Goal: Check status: Check status

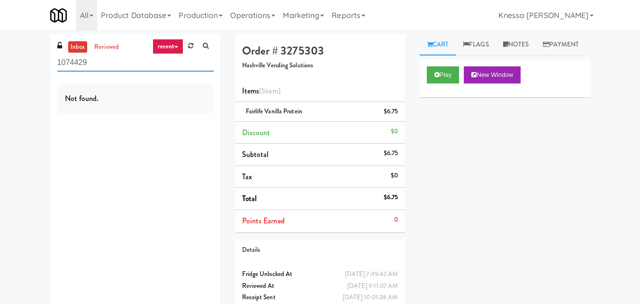
click at [173, 63] on input "1074429" at bounding box center [135, 63] width 156 height 18
click at [174, 63] on input "1074429" at bounding box center [135, 63] width 156 height 18
paste input "dFridge - Vantage - Pre OpeningA"
type input "dFridge - Vantage - Pre OpeningA"
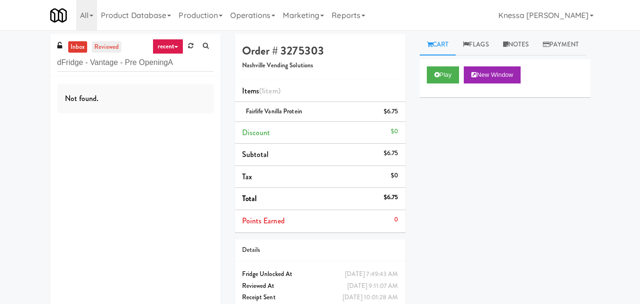
click at [116, 46] on link "reviewed" at bounding box center [106, 47] width 29 height 12
click at [100, 47] on link "reviewed" at bounding box center [106, 47] width 29 height 12
click at [85, 50] on link "inbox" at bounding box center [77, 47] width 19 height 12
click at [181, 66] on input "dFridge - Vantage - Pre OpeningA" at bounding box center [135, 63] width 156 height 18
click at [177, 68] on input "dFridge - Vantage - Pre OpeningA" at bounding box center [135, 63] width 156 height 18
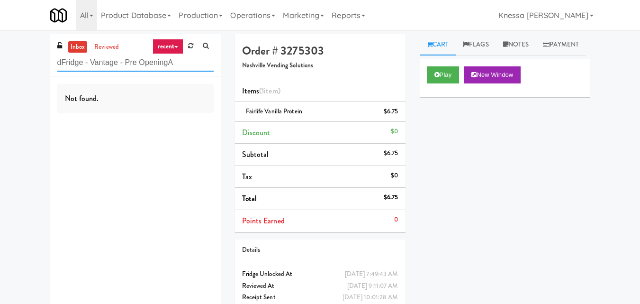
click at [178, 67] on input "dFridge - Vantage - Pre OpeningA" at bounding box center [135, 63] width 156 height 18
click at [180, 69] on input "dFridge - Vantage - Pre OpeningA" at bounding box center [135, 63] width 156 height 18
click at [182, 69] on input "dFridge - Vantage - Pre OpeningA" at bounding box center [135, 63] width 156 height 18
click at [182, 70] on input "dFridge - Vantage - Pre OpeningA" at bounding box center [135, 63] width 156 height 18
click at [183, 69] on input "dFridge - Vantage - Pre OpeningA" at bounding box center [135, 63] width 156 height 18
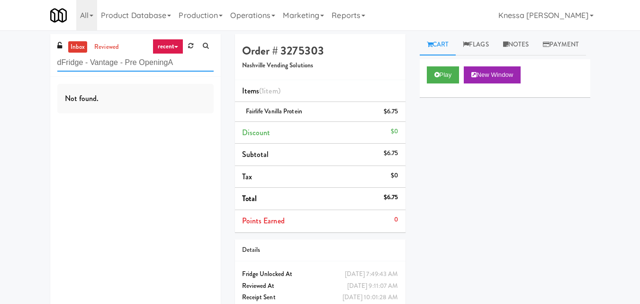
click at [185, 68] on input "dFridge - Vantage - Pre OpeningA" at bounding box center [135, 63] width 156 height 18
paste input "Dan Newlin Injury Attorneys - Cooler"
type input "Dan Newlin"
click at [104, 45] on link "reviewed" at bounding box center [106, 47] width 29 height 12
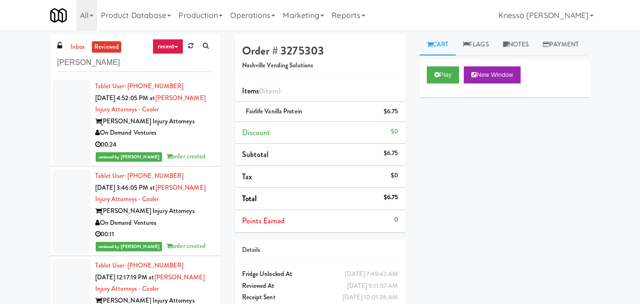
click at [167, 120] on div "Dan Newlin Injury Attorneys" at bounding box center [154, 122] width 118 height 12
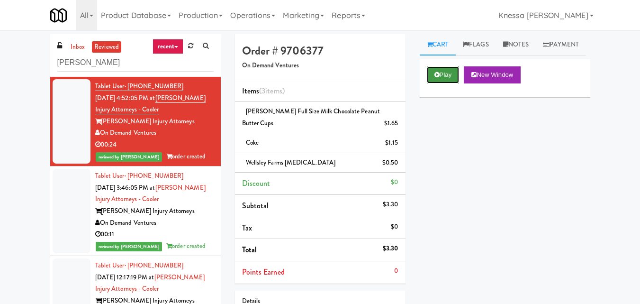
drag, startPoint x: 446, startPoint y: 97, endPoint x: 451, endPoint y: 97, distance: 5.7
click at [448, 83] on button "Play" at bounding box center [443, 74] width 33 height 17
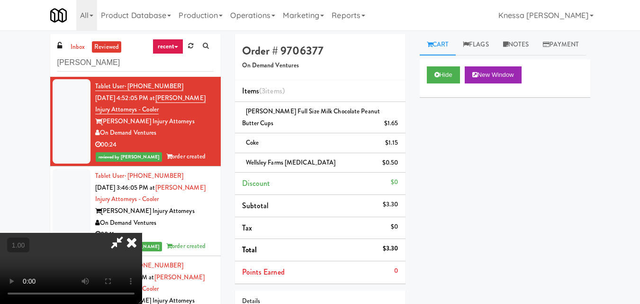
click at [116, 244] on icon at bounding box center [117, 242] width 22 height 19
click at [114, 246] on icon at bounding box center [117, 242] width 22 height 19
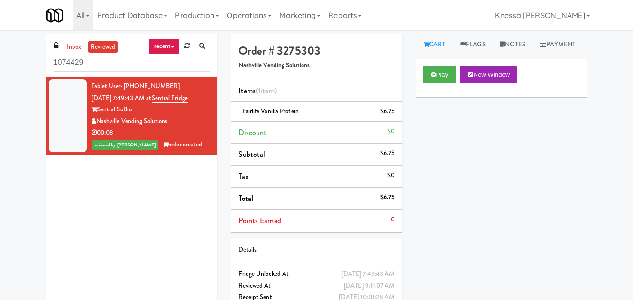
click at [169, 127] on div "Nashville Vending Solutions" at bounding box center [150, 122] width 118 height 12
click at [437, 83] on button "Play" at bounding box center [439, 74] width 33 height 17
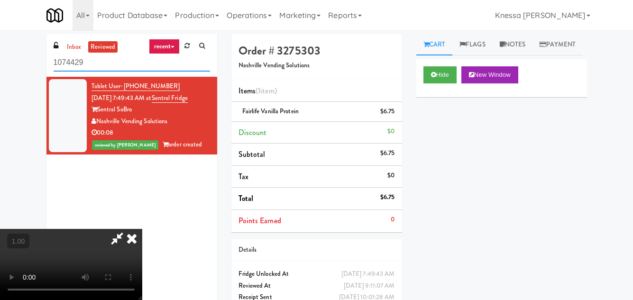
click at [131, 66] on input "1074429" at bounding box center [132, 63] width 156 height 18
click at [132, 66] on input "1074429" at bounding box center [132, 63] width 156 height 18
type input "v"
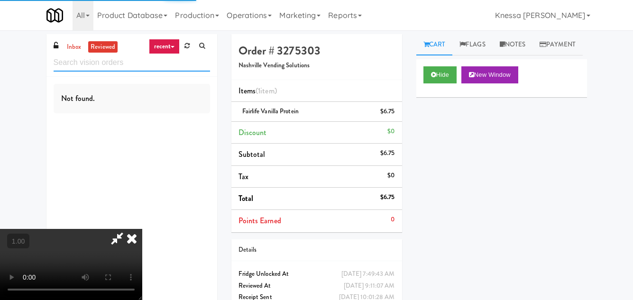
paste input "dFridge - Vantage - Pre OpeningA"
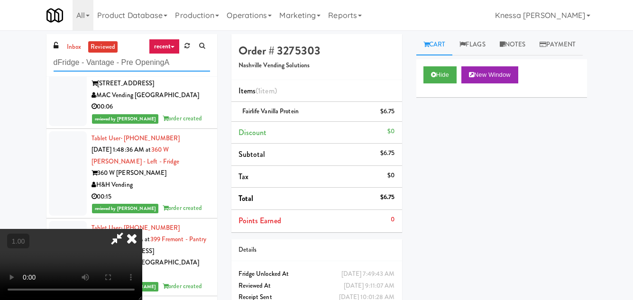
scroll to position [47, 0]
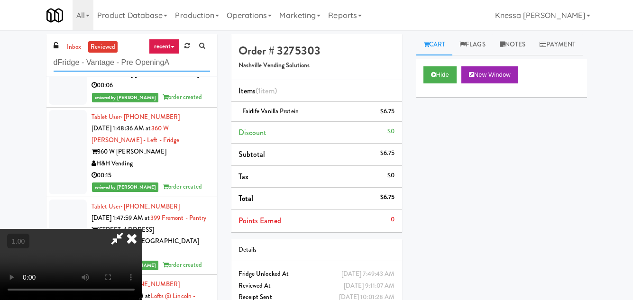
type input "dFridge - Vantage - Pre OpeningA"
click at [135, 232] on icon at bounding box center [131, 238] width 21 height 19
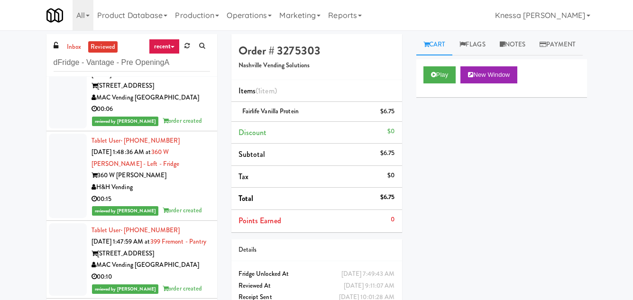
scroll to position [0, 0]
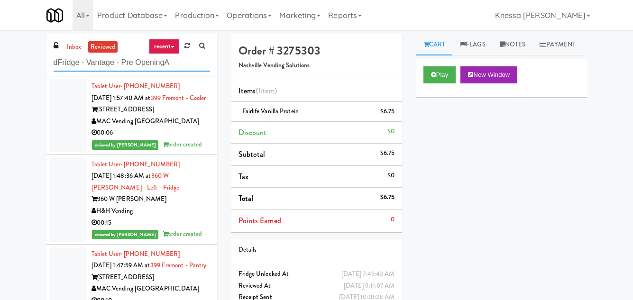
click at [190, 58] on input "dFridge - Vantage - Pre OpeningA" at bounding box center [132, 63] width 156 height 18
click at [191, 57] on input "dFridge - Vantage - Pre OpeningA" at bounding box center [132, 63] width 156 height 18
click at [191, 61] on input "dFridge - Vantage - Pre OpeningA" at bounding box center [132, 63] width 156 height 18
click at [194, 58] on input "dFridge - Vantage - Pre OpeningA" at bounding box center [132, 63] width 156 height 18
click at [195, 57] on input "dFridge - Vantage - Pre OpeningA" at bounding box center [132, 63] width 156 height 18
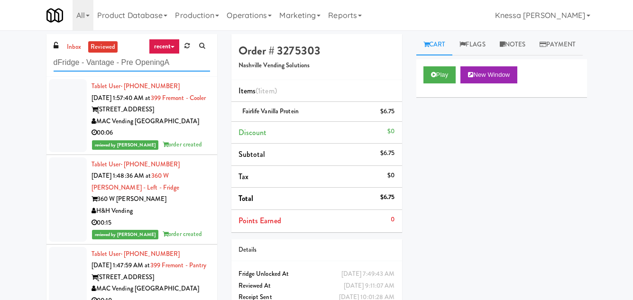
click at [195, 59] on input "dFridge - Vantage - Pre OpeningA" at bounding box center [132, 63] width 156 height 18
click at [193, 56] on input "dFridge - Vantage - Pre OpeningA" at bounding box center [132, 63] width 156 height 18
click at [188, 63] on input "dFridge - Vantage - Pre OpeningA" at bounding box center [132, 63] width 156 height 18
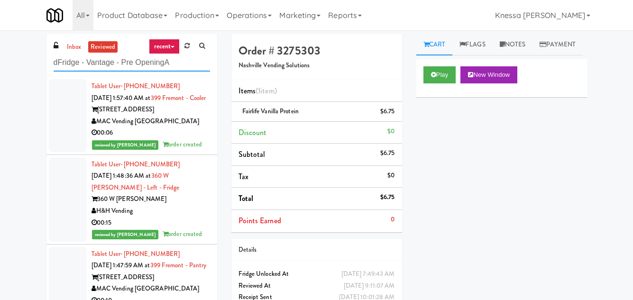
click at [188, 63] on input "dFridge - Vantage - Pre OpeningA" at bounding box center [132, 63] width 156 height 18
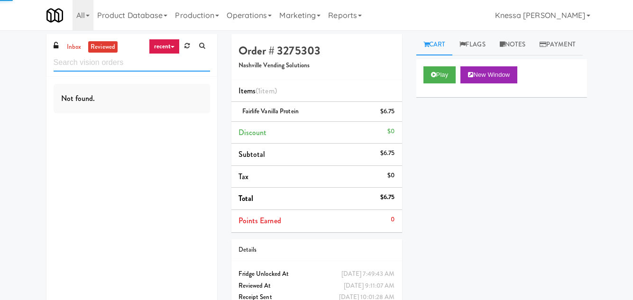
type input "v"
paste input "Dan Newlin Injury Attorneys - Cooler"
type input "Dan Newlin Injury Attorneys - Cooler"
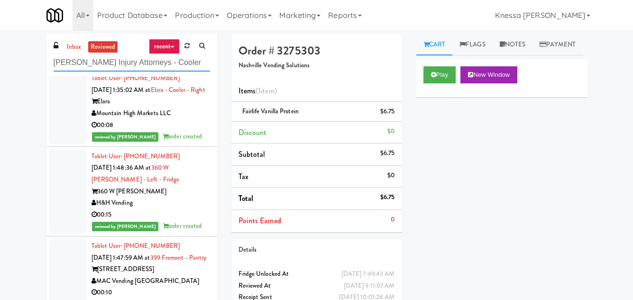
scroll to position [237, 0]
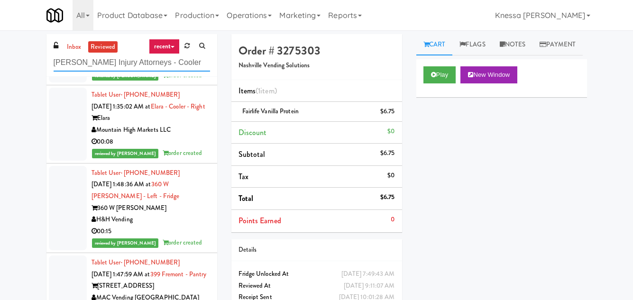
drag, startPoint x: 193, startPoint y: 55, endPoint x: 179, endPoint y: 68, distance: 18.8
click at [193, 55] on input "Dan Newlin Injury Attorneys - Cooler" at bounding box center [132, 63] width 156 height 18
click at [179, 68] on input "Dan Newlin Injury Attorneys - Cooler" at bounding box center [132, 63] width 156 height 18
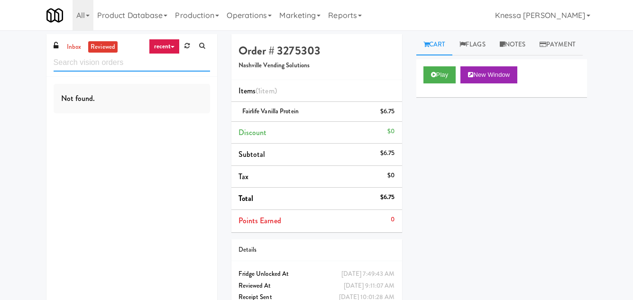
scroll to position [0, 0]
paste input "Dan Newlin Injury Attorneys - Cooler"
type input "Dan Newlin Injury Attorneys - C"
click at [181, 68] on input "Dan Newlin Injury Attorneys - C" at bounding box center [132, 63] width 156 height 18
click at [183, 68] on input "Dan Newlin Injury Attorneys - C" at bounding box center [132, 63] width 156 height 18
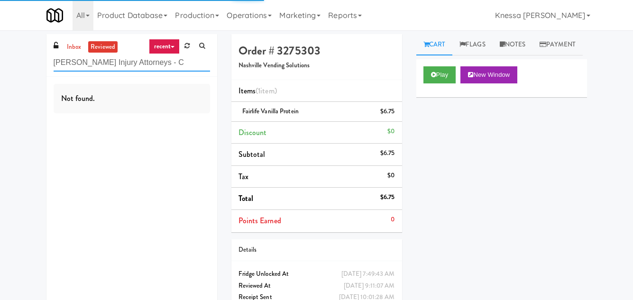
click at [183, 68] on input "Dan Newlin Injury Attorneys - C" at bounding box center [132, 63] width 156 height 18
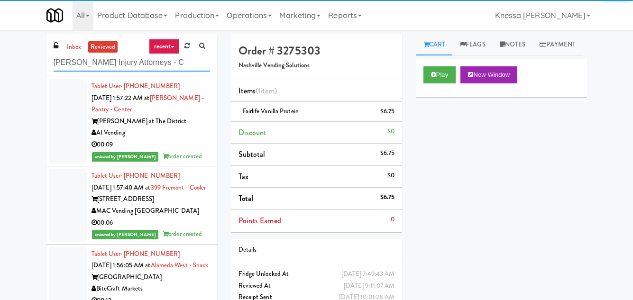
click at [183, 68] on input "Dan Newlin Injury Attorneys - C" at bounding box center [132, 63] width 156 height 18
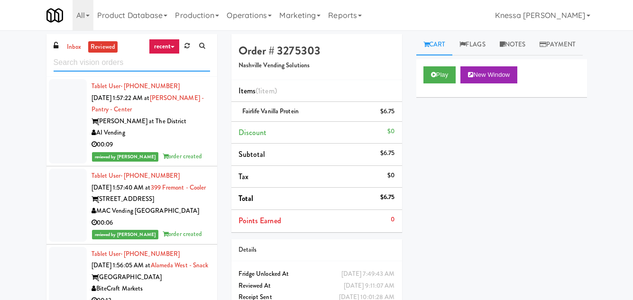
click at [150, 60] on input "text" at bounding box center [132, 63] width 156 height 18
paste input "1401 S State - Left - Fridge"
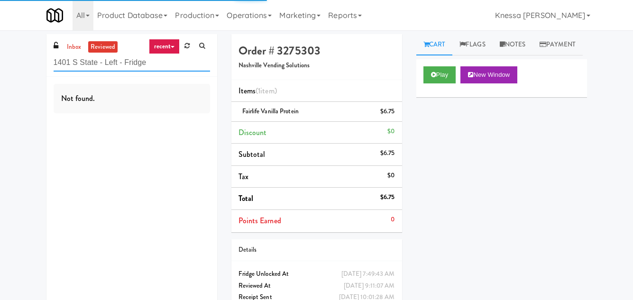
type input "1401 S State - Left - Fridge"
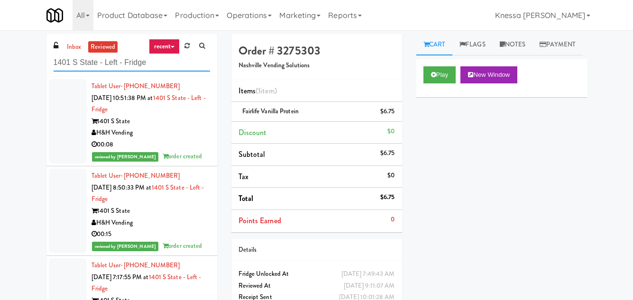
click at [153, 63] on input "1401 S State - Left - Fridge" at bounding box center [132, 63] width 156 height 18
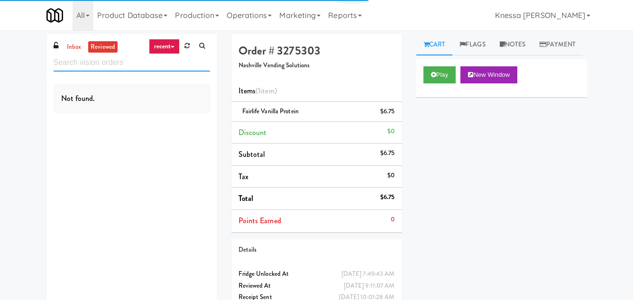
click at [112, 68] on input "text" at bounding box center [132, 63] width 156 height 18
paste input "Gallery 64 - Pantry - Right"
type input "Gallery 64 - Pantry - Right"
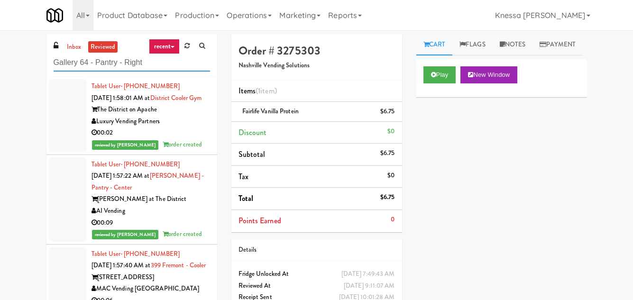
click at [192, 65] on input "Gallery 64 - Pantry - Right" at bounding box center [132, 63] width 156 height 18
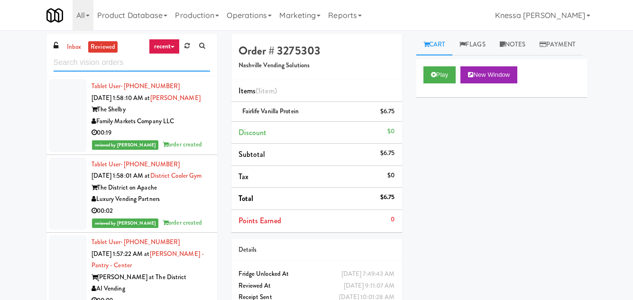
click at [119, 55] on input "text" at bounding box center [132, 63] width 156 height 18
paste input "Fridge - Building"
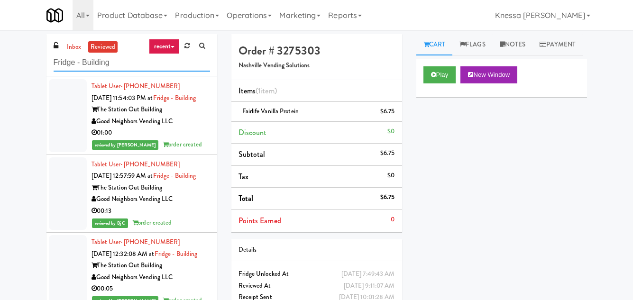
type input "Fridge - Building"
click at [191, 139] on div "01:00" at bounding box center [150, 133] width 118 height 12
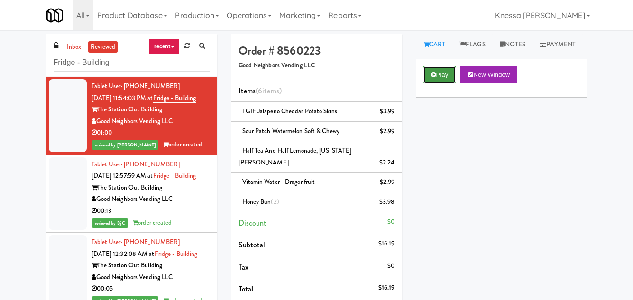
click at [447, 83] on button "Play" at bounding box center [439, 74] width 33 height 17
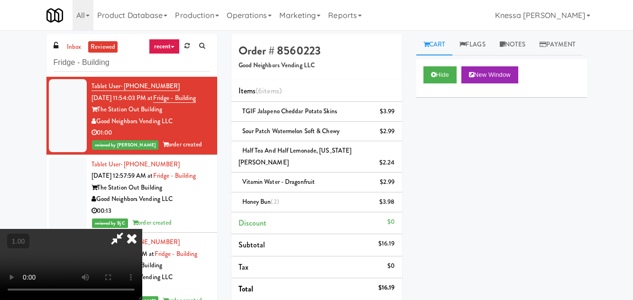
click at [126, 237] on icon at bounding box center [117, 238] width 22 height 19
click at [126, 243] on icon at bounding box center [117, 238] width 22 height 19
click at [151, 70] on input "Fridge - Building" at bounding box center [132, 63] width 156 height 18
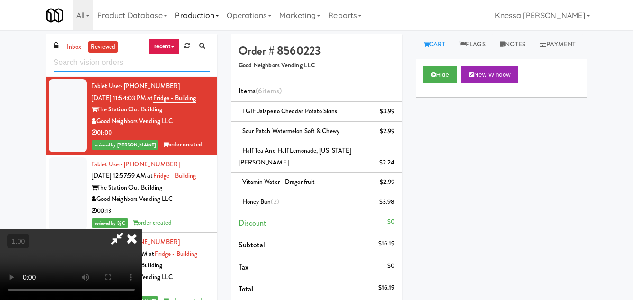
paste input "Phase II - Combo Cooler"
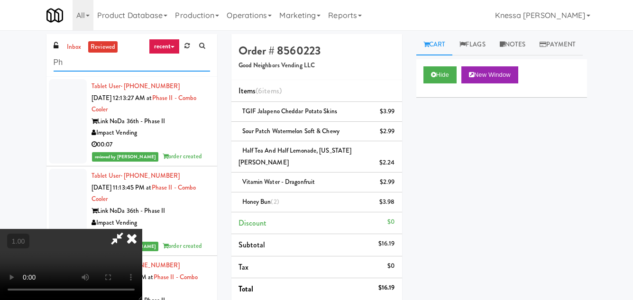
type input "P"
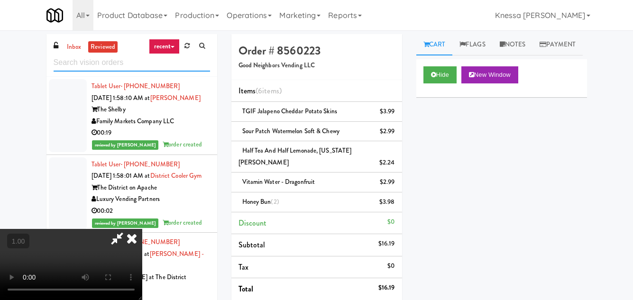
click at [63, 63] on input "text" at bounding box center [132, 63] width 156 height 18
paste input "Haw River 01"
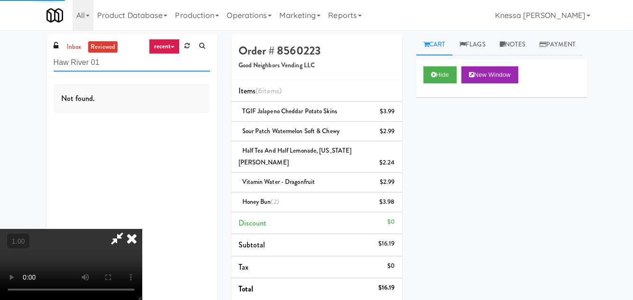
type input "Haw River 01"
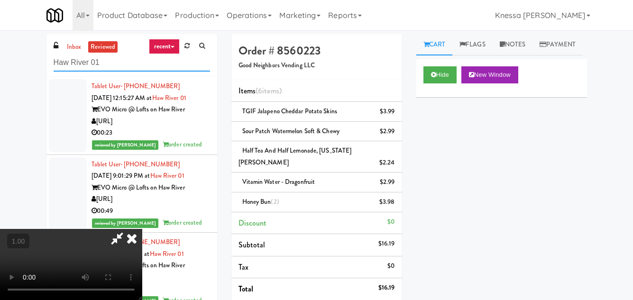
click at [200, 69] on input "Haw River 01" at bounding box center [132, 63] width 156 height 18
click at [201, 66] on input "Haw River 01" at bounding box center [132, 63] width 156 height 18
click at [201, 65] on input "Haw River 01" at bounding box center [132, 63] width 156 height 18
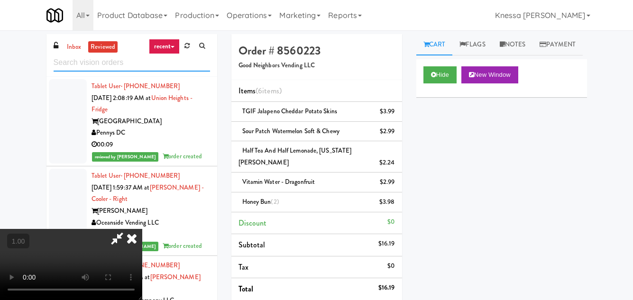
click at [186, 69] on input "text" at bounding box center [132, 63] width 156 height 18
paste input "Sentral Fridge"
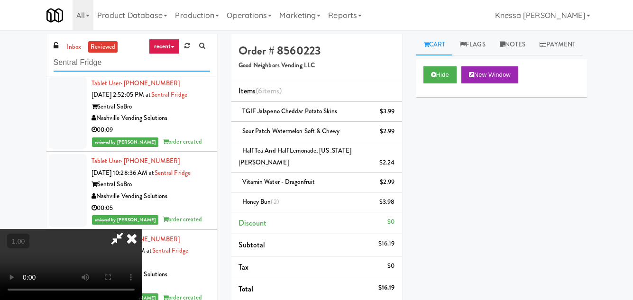
scroll to position [284, 0]
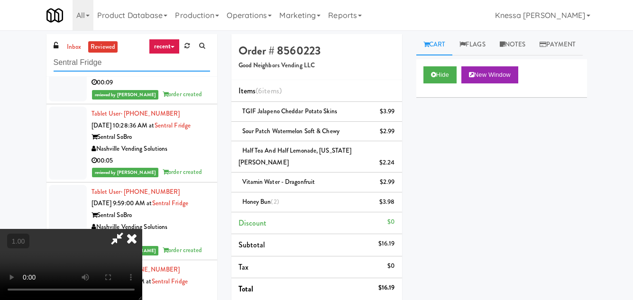
type input "Sentral Fridge"
click at [132, 239] on icon at bounding box center [131, 238] width 21 height 19
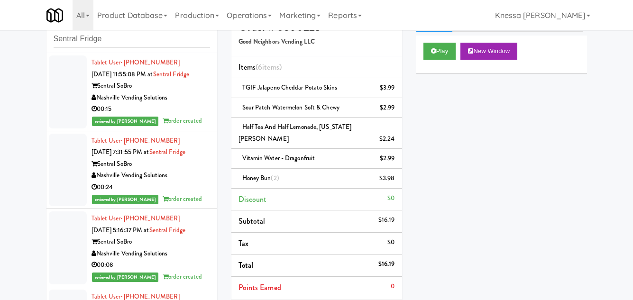
scroll to position [0, 0]
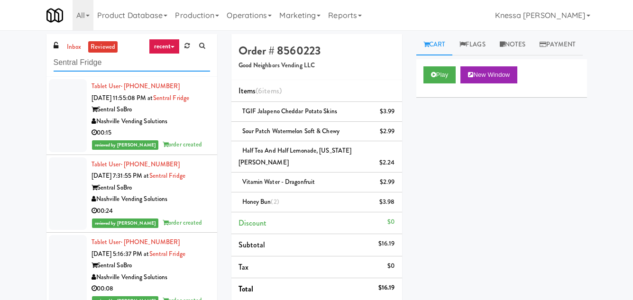
click at [175, 67] on input "Sentral Fridge" at bounding box center [132, 63] width 156 height 18
click at [175, 66] on input "Sentral Fridge" at bounding box center [132, 63] width 156 height 18
click at [177, 70] on input "Sentral Fridge" at bounding box center [132, 63] width 156 height 18
click at [178, 70] on input "Sentral Fridge" at bounding box center [132, 63] width 156 height 18
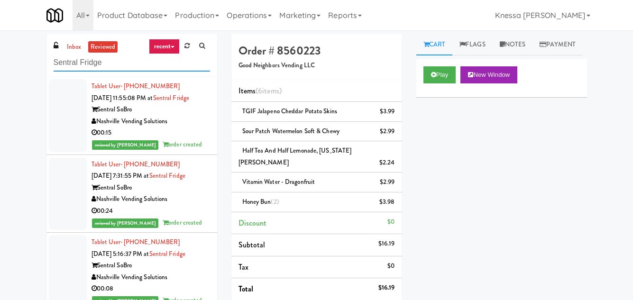
click at [178, 69] on input "Sentral Fridge" at bounding box center [132, 63] width 156 height 18
click at [179, 69] on input "Sentral Fridge" at bounding box center [132, 63] width 156 height 18
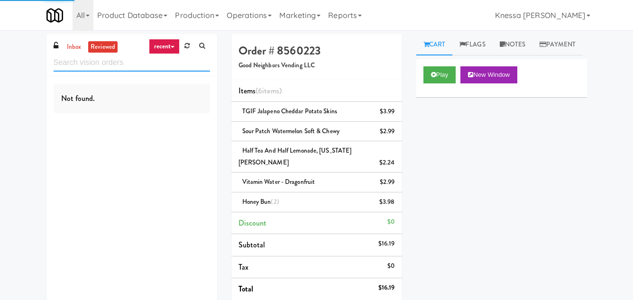
paste input "Fridge - Vantage - Pre Opening"
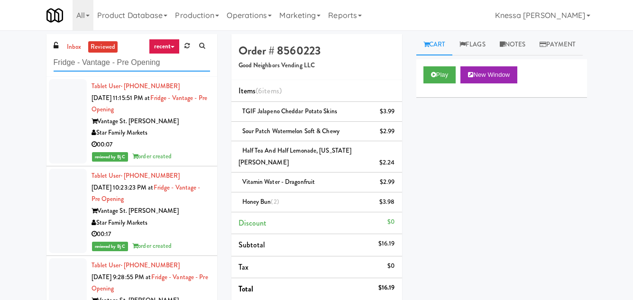
click at [184, 65] on input "Fridge - Vantage - Pre Opening" at bounding box center [132, 63] width 156 height 18
click at [186, 63] on input "Fridge - Vantage - Pre Opening" at bounding box center [132, 63] width 156 height 18
click at [192, 67] on input "Fridge - Vantage - Pre Opening" at bounding box center [132, 63] width 156 height 18
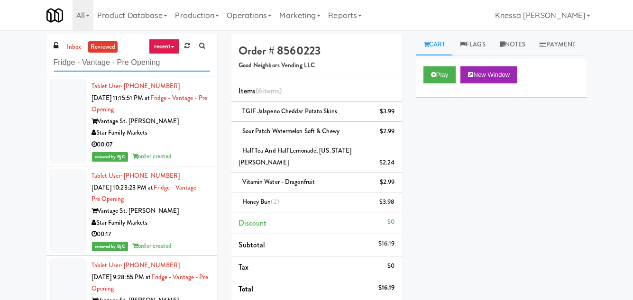
type input "Fridge - Vantage - Pre Opening"
click at [191, 72] on div "inbox reviewed recent all unclear take inventory issue suspicious failed recent…" at bounding box center [131, 55] width 171 height 43
click at [190, 62] on input "Fridge - Vantage - Pre Opening" at bounding box center [132, 63] width 156 height 18
click at [189, 64] on input "Fridge - Vantage - Pre Opening" at bounding box center [132, 63] width 156 height 18
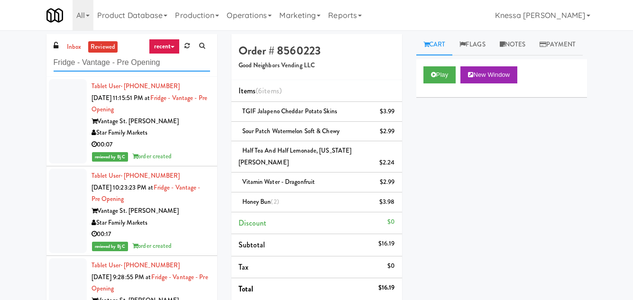
drag, startPoint x: 193, startPoint y: 64, endPoint x: 196, endPoint y: 59, distance: 6.2
click at [195, 61] on input "Fridge - Vantage - Pre Opening" at bounding box center [132, 63] width 156 height 18
click at [196, 57] on input "Fridge - Vantage - Pre Opening" at bounding box center [132, 63] width 156 height 18
click at [193, 57] on input "Fridge - Vantage - Pre Opening" at bounding box center [132, 63] width 156 height 18
click at [192, 62] on input "Fridge - Vantage - Pre Opening" at bounding box center [132, 63] width 156 height 18
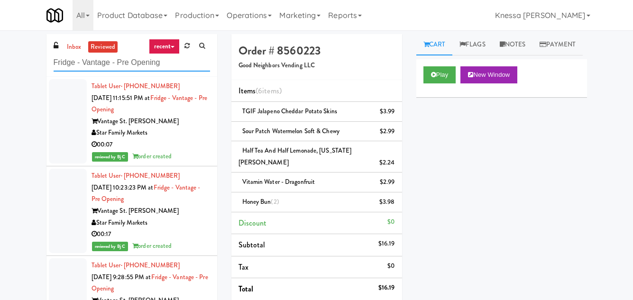
drag, startPoint x: 192, startPoint y: 62, endPoint x: 194, endPoint y: 57, distance: 5.1
click at [194, 57] on input "Fridge - Vantage - Pre Opening" at bounding box center [132, 63] width 156 height 18
drag, startPoint x: 194, startPoint y: 57, endPoint x: 187, endPoint y: 64, distance: 9.1
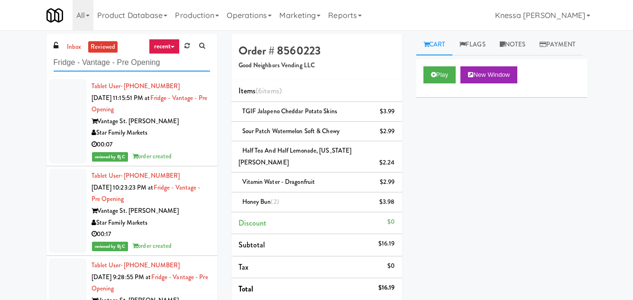
click at [193, 59] on input "Fridge - Vantage - Pre Opening" at bounding box center [132, 63] width 156 height 18
click at [185, 64] on input "Fridge - Vantage - Pre Opening" at bounding box center [132, 63] width 156 height 18
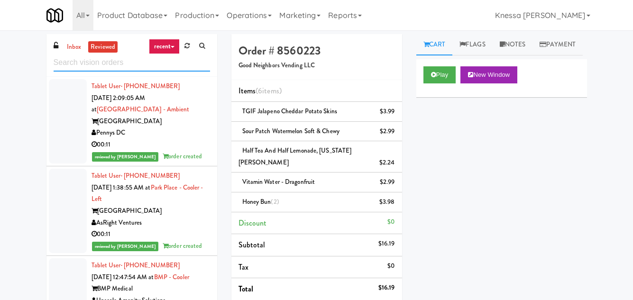
click at [182, 58] on input "text" at bounding box center [132, 63] width 156 height 18
paste input "1401 S State - Left - Fridge"
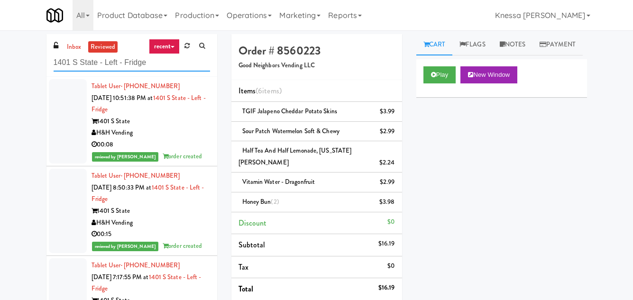
type input "1401 S State - Left - Fridge"
click at [151, 62] on input "1401 S State - Left - Fridge" at bounding box center [132, 63] width 156 height 18
click at [152, 62] on input "1401 S State - Left - Fridge" at bounding box center [132, 63] width 156 height 18
click at [152, 61] on input "1401 S State - Left - Fridge" at bounding box center [132, 63] width 156 height 18
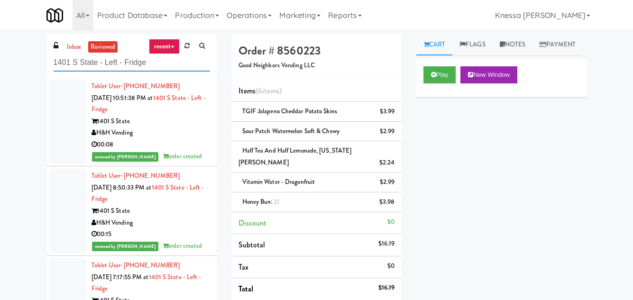
click at [152, 61] on input "1401 S State - Left - Fridge" at bounding box center [132, 63] width 156 height 18
click at [317, 63] on h5 "Good Neighbors Vending LLC" at bounding box center [316, 65] width 156 height 7
click at [314, 64] on h5 "Good Neighbors Vending LLC" at bounding box center [316, 65] width 156 height 7
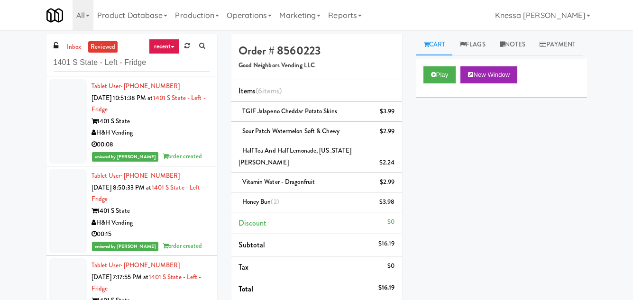
click at [313, 64] on h5 "Good Neighbors Vending LLC" at bounding box center [316, 65] width 156 height 7
click at [307, 69] on h5 "Good Neighbors Vending LLC" at bounding box center [316, 65] width 156 height 7
click at [316, 64] on h5 "Good Neighbors Vending LLC" at bounding box center [316, 65] width 156 height 7
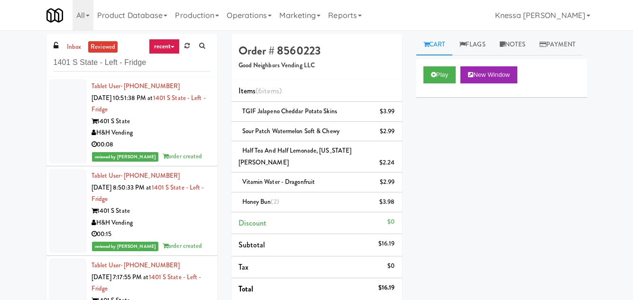
click at [314, 66] on h5 "Good Neighbors Vending LLC" at bounding box center [316, 65] width 156 height 7
